Goal: Find specific page/section: Find specific page/section

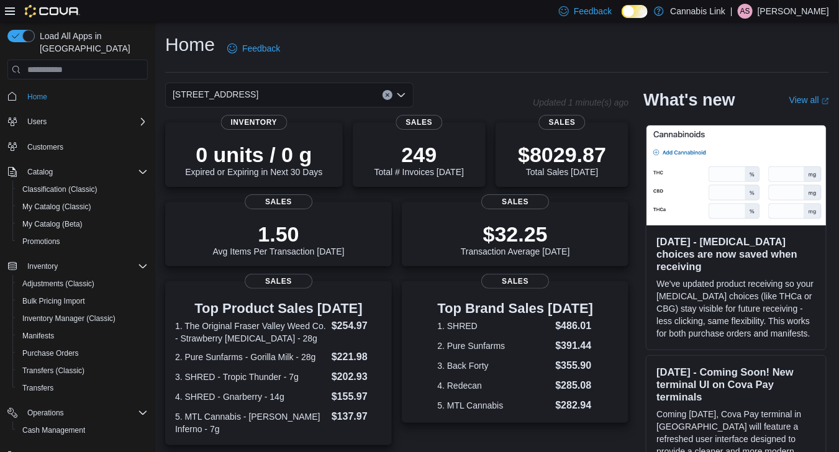
click at [404, 92] on icon "Open list of options" at bounding box center [401, 95] width 10 height 10
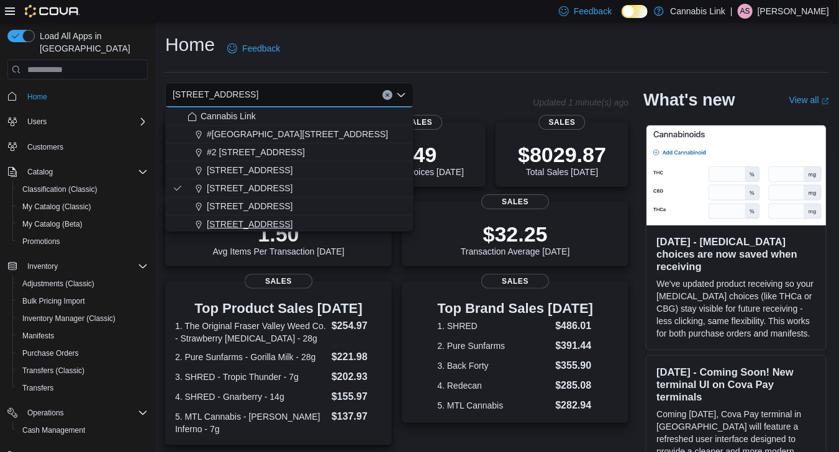
click at [360, 227] on div "509 Commissioners Rd W" at bounding box center [297, 224] width 219 height 12
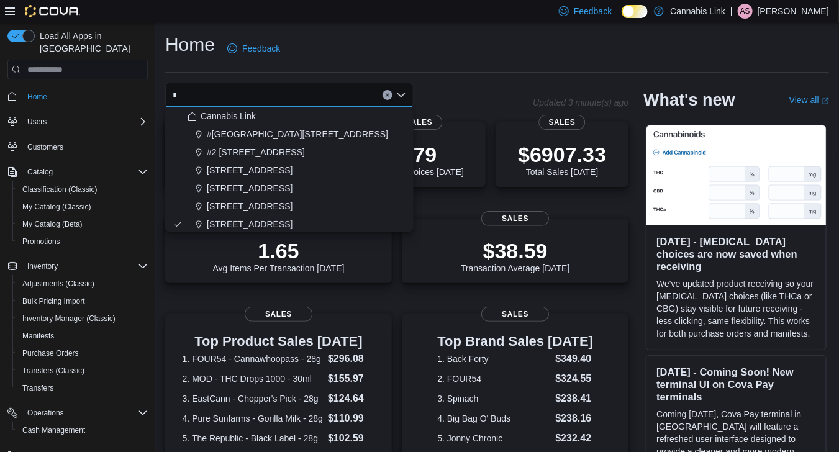
click at [458, 78] on div "Home Feedback Combo box. Selected. . Selected. 509 Commissioners Rd W. Press Ba…" at bounding box center [497, 393] width 684 height 742
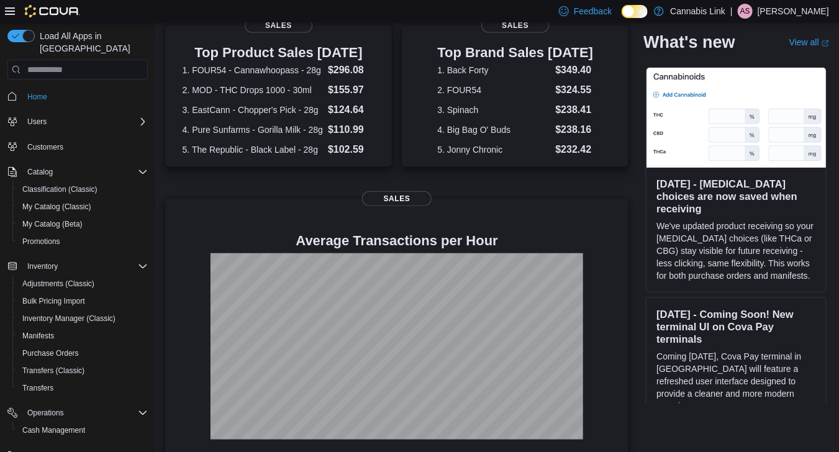
scroll to position [316, 0]
